Goal: Information Seeking & Learning: Learn about a topic

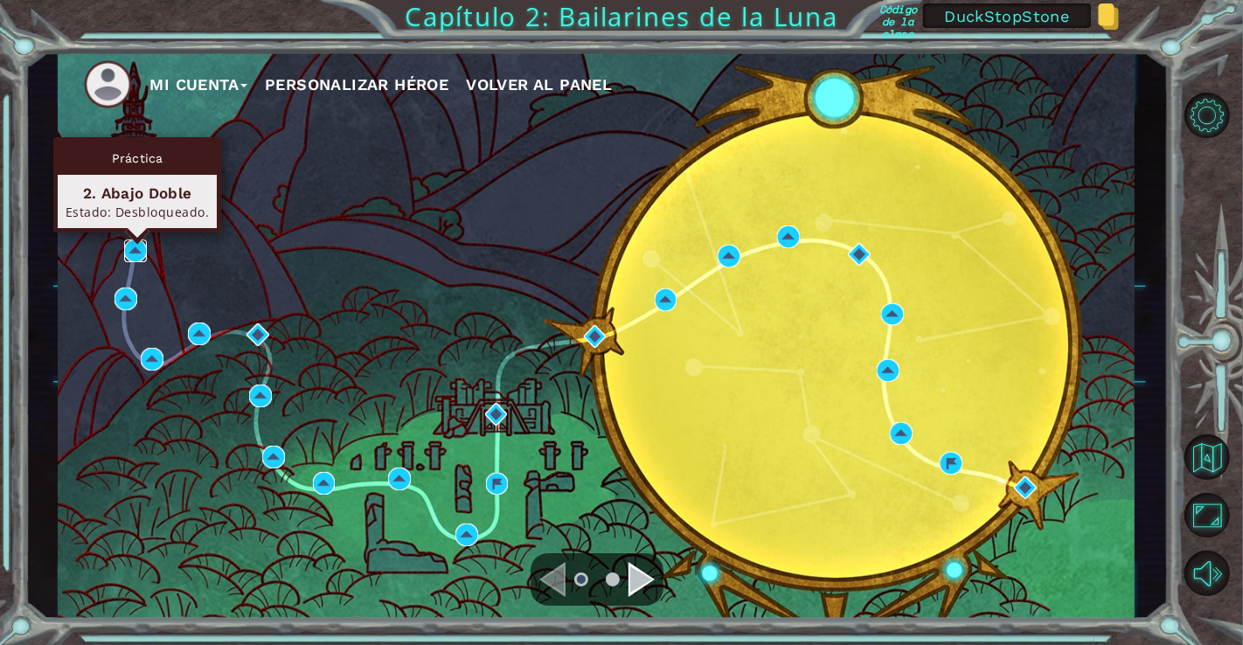
click at [129, 252] on img at bounding box center [135, 251] width 23 height 23
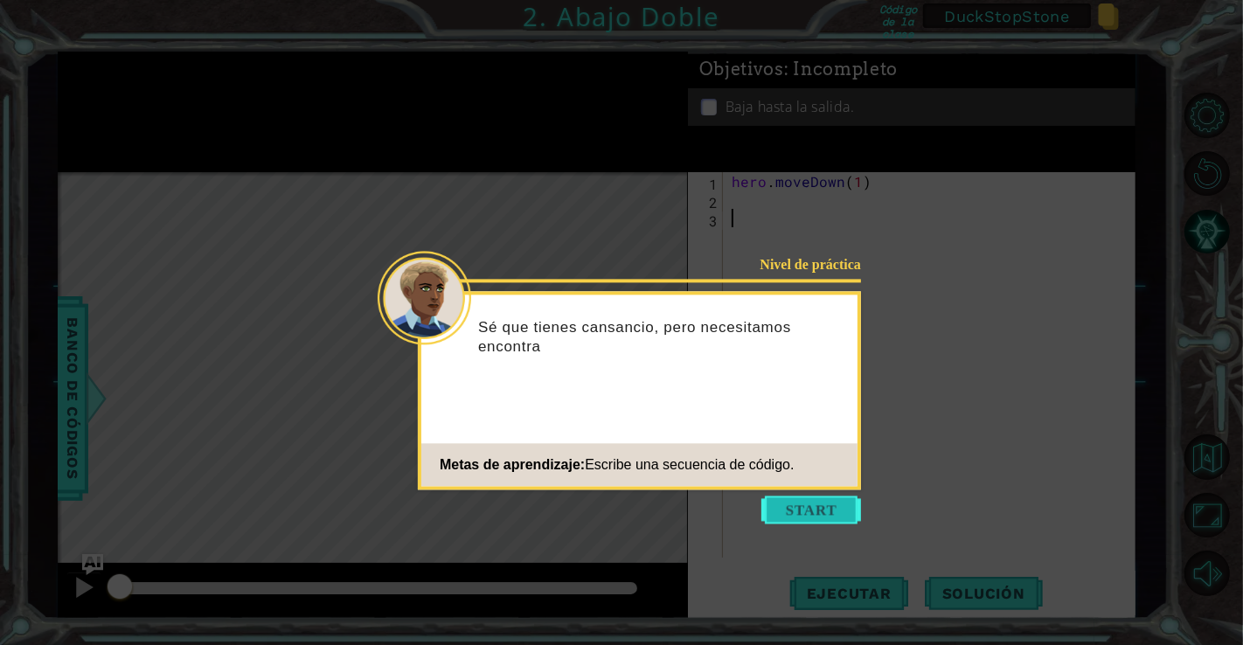
click at [774, 504] on button "Start" at bounding box center [811, 510] width 100 height 28
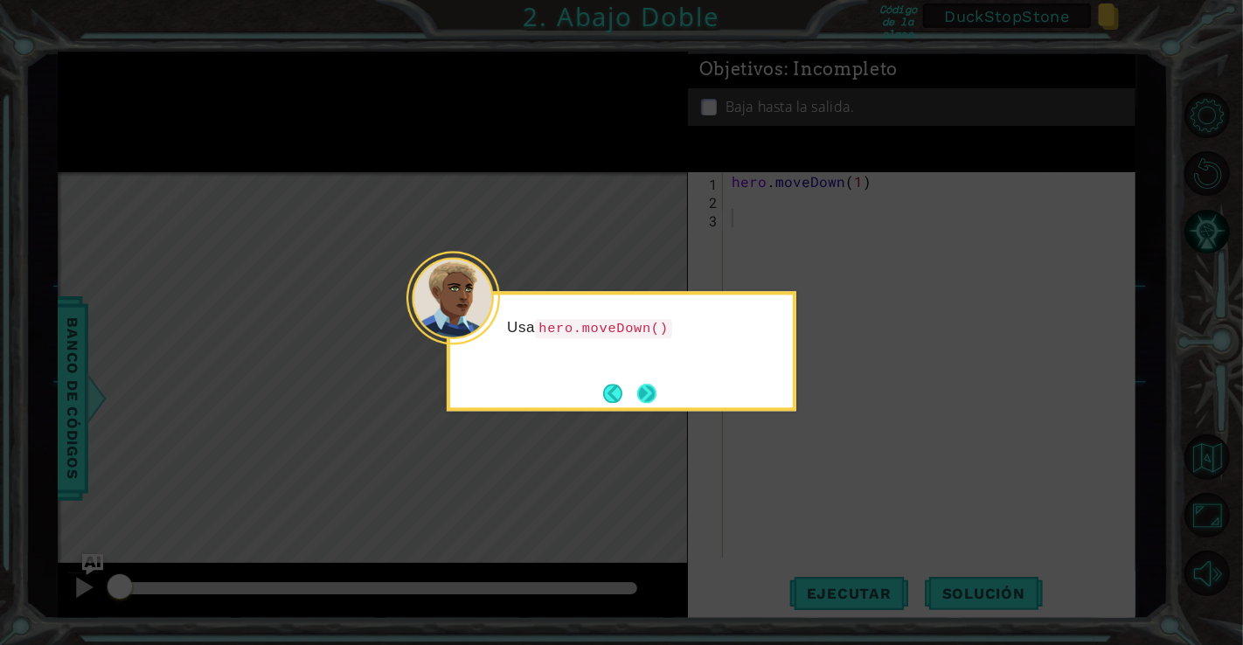
click at [657, 390] on button "Next" at bounding box center [646, 393] width 19 height 19
